Goal: Task Accomplishment & Management: Use online tool/utility

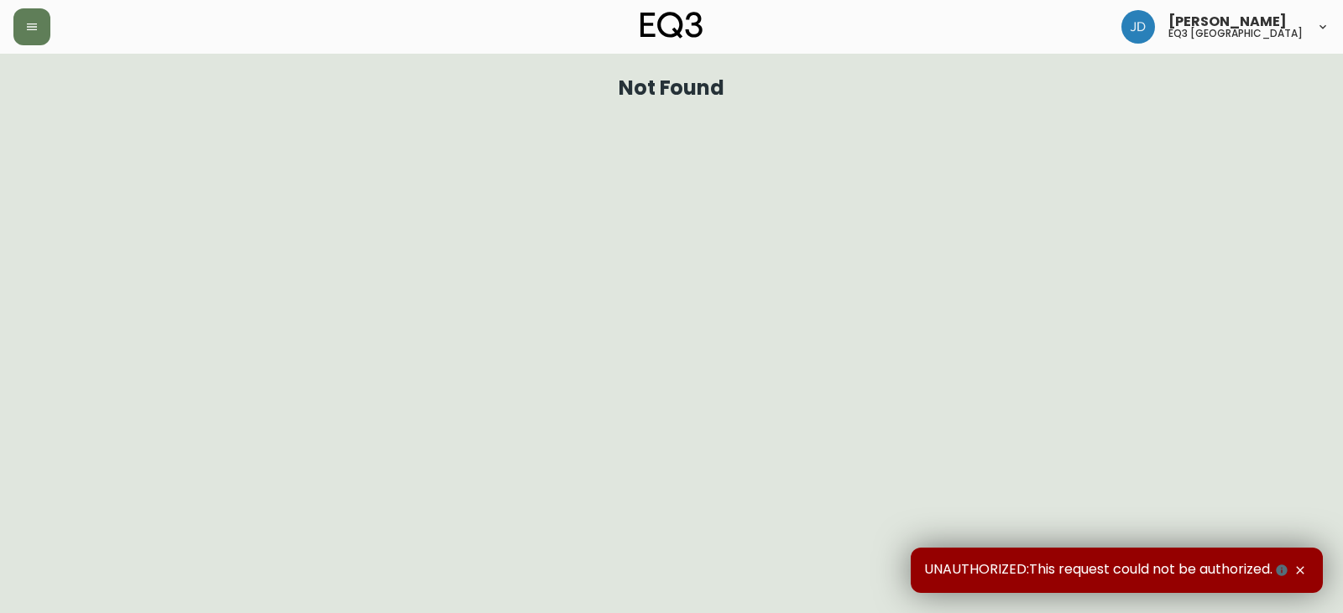
click at [9, 109] on html "[PERSON_NAME] eq3 winnipeg Not Found UNAUTHORIZED:This request could not be aut…" at bounding box center [671, 54] width 1343 height 109
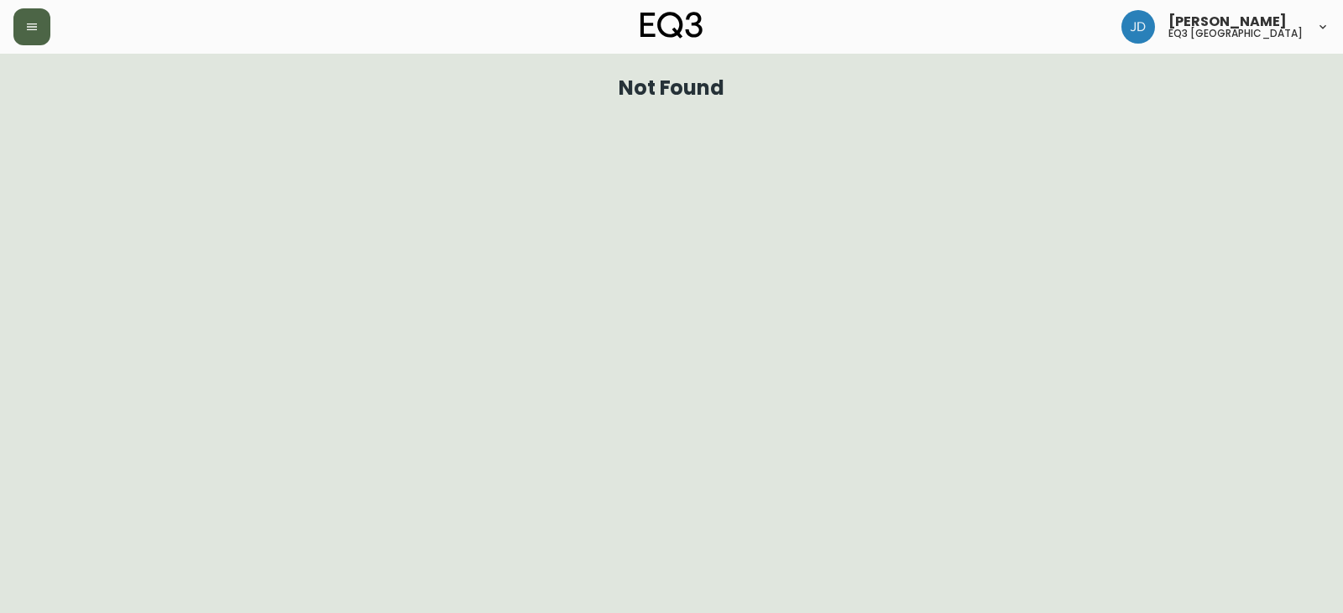
click at [41, 23] on button "button" at bounding box center [31, 26] width 37 height 37
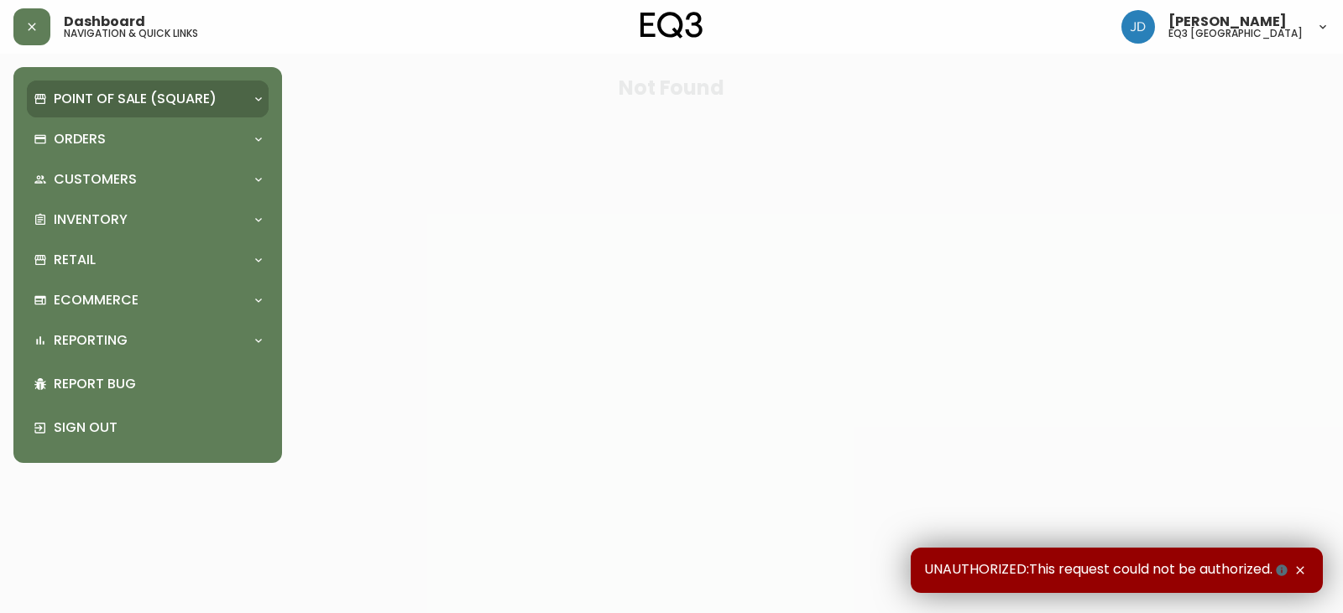
click at [116, 102] on p "Point of Sale (Square)" at bounding box center [135, 99] width 163 height 18
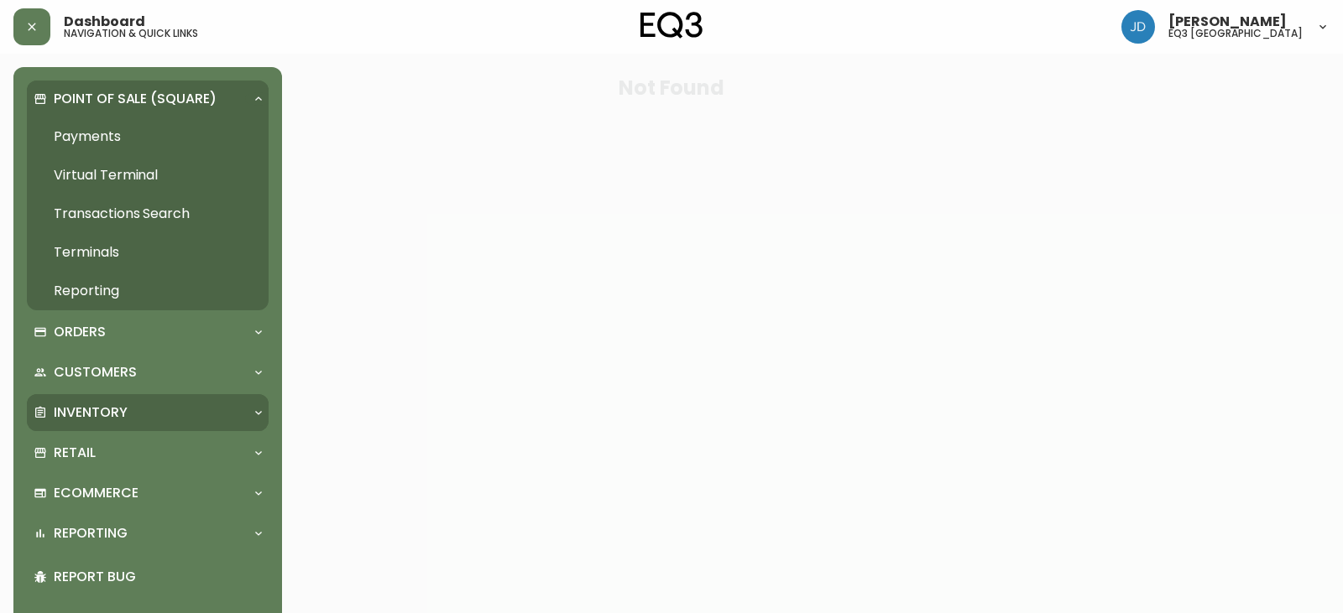
click at [109, 398] on div "Inventory" at bounding box center [148, 412] width 242 height 37
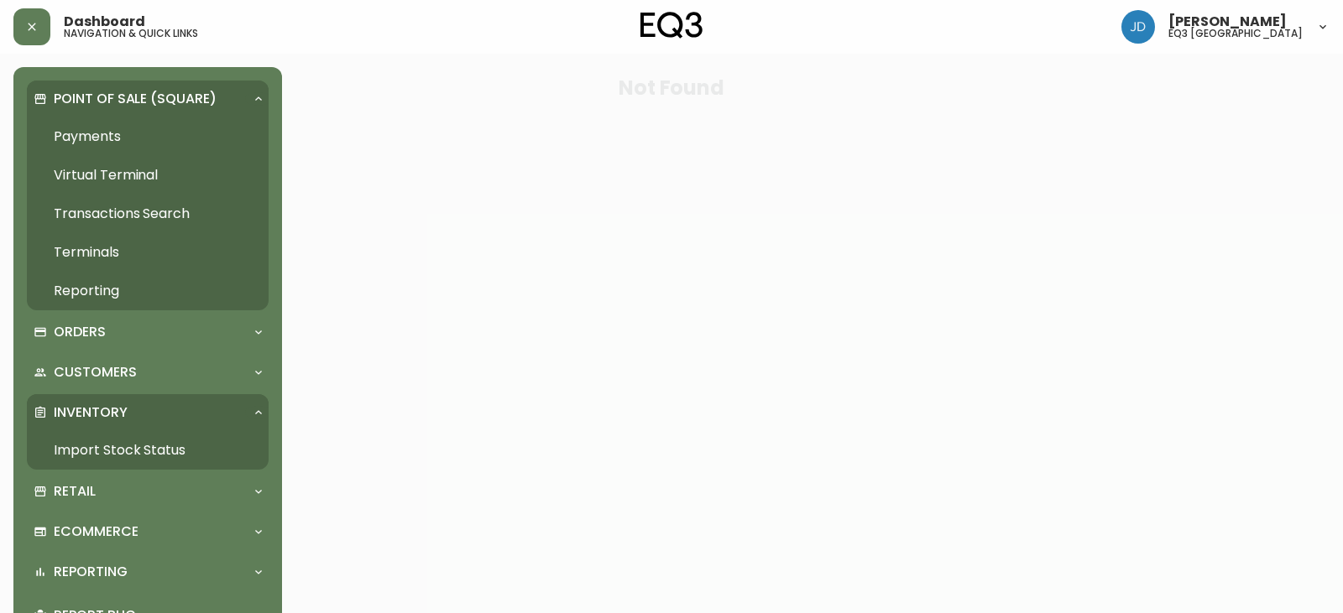
click at [157, 450] on link "Import Stock Status" at bounding box center [148, 450] width 242 height 39
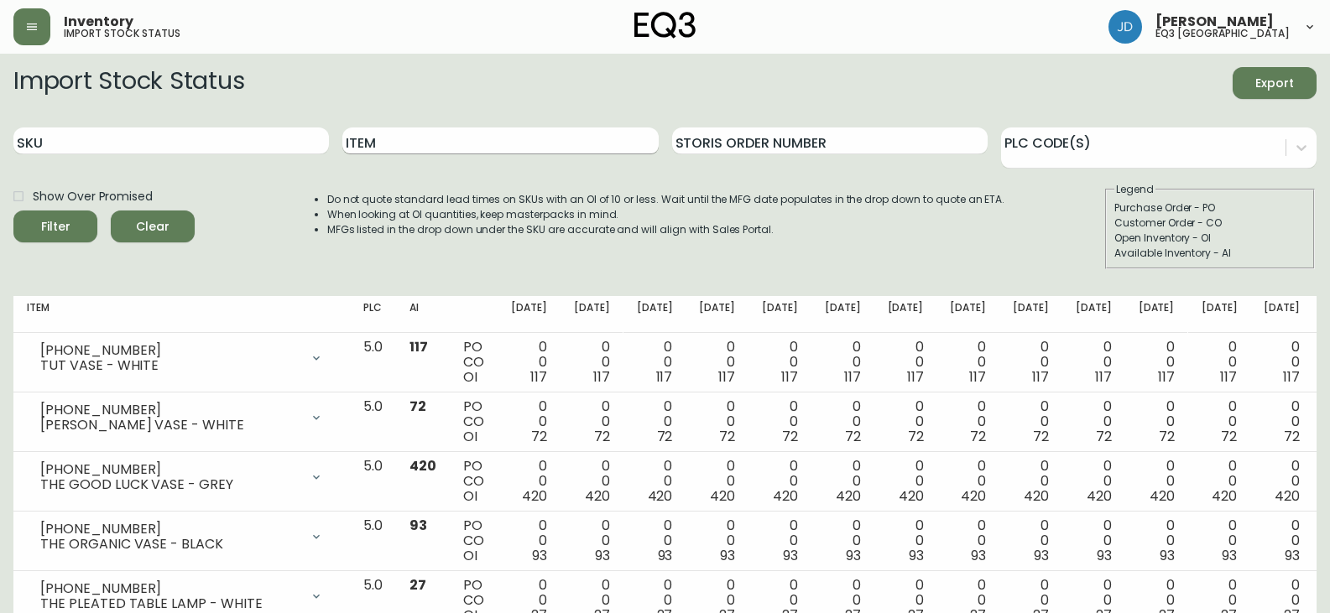
click at [440, 143] on input "Item" at bounding box center [500, 141] width 316 height 27
type input "boom"
click at [55, 227] on icon "submit" at bounding box center [49, 225] width 18 height 18
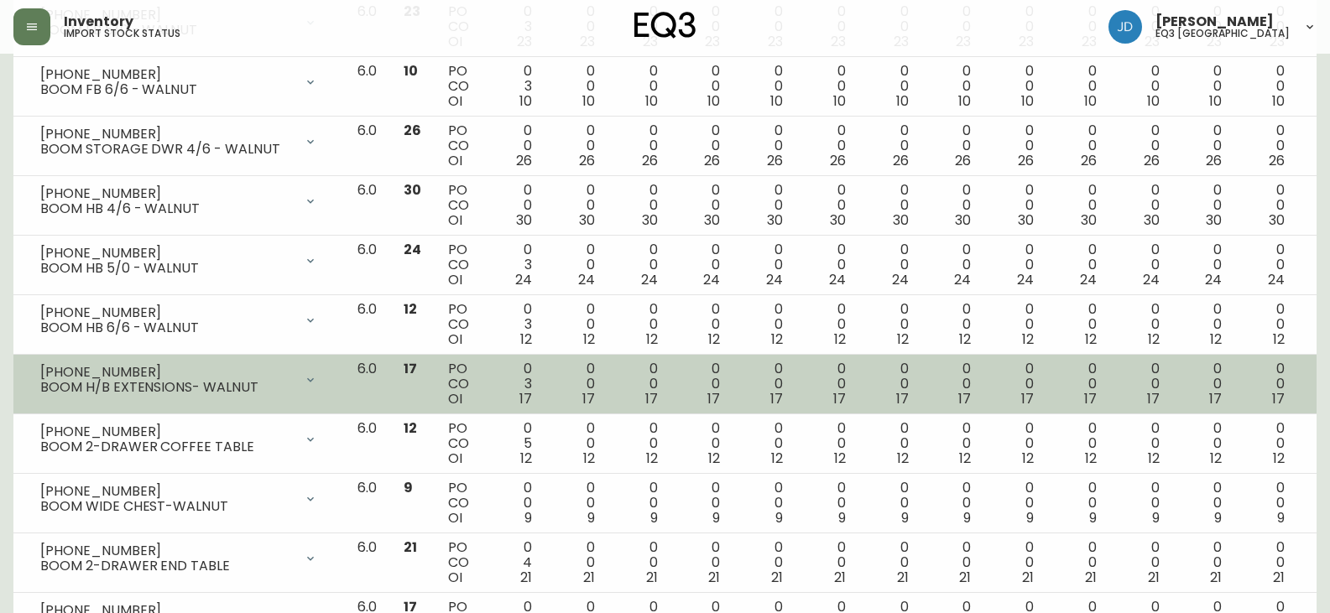
scroll to position [587, 0]
